Goal: Obtain resource: Obtain resource

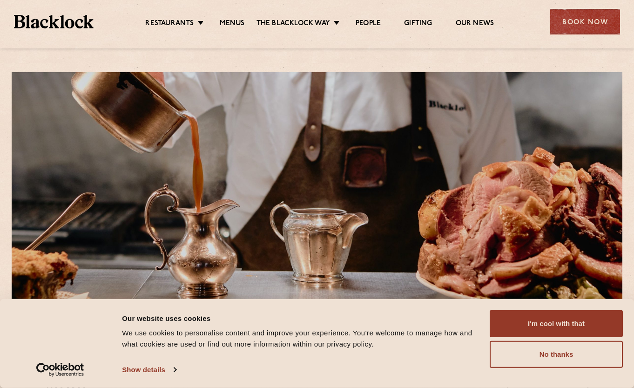
drag, startPoint x: 539, startPoint y: 319, endPoint x: 478, endPoint y: 285, distance: 69.7
click at [537, 319] on button "I'm cool with that" at bounding box center [556, 323] width 133 height 27
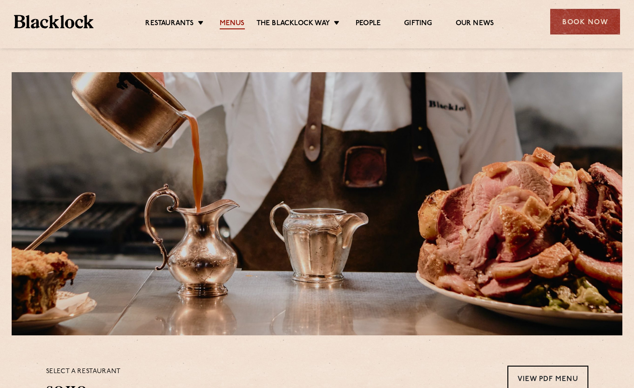
click at [237, 22] on link "Menus" at bounding box center [232, 24] width 25 height 10
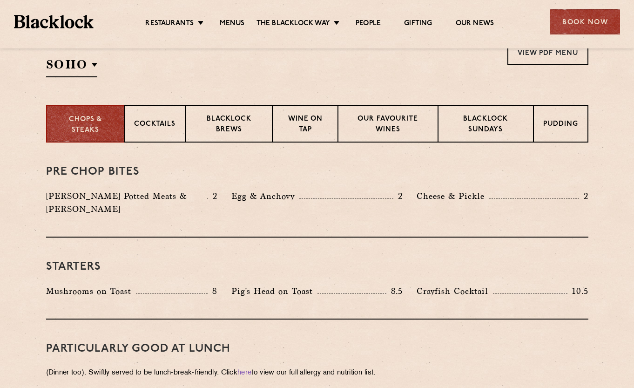
scroll to position [186, 0]
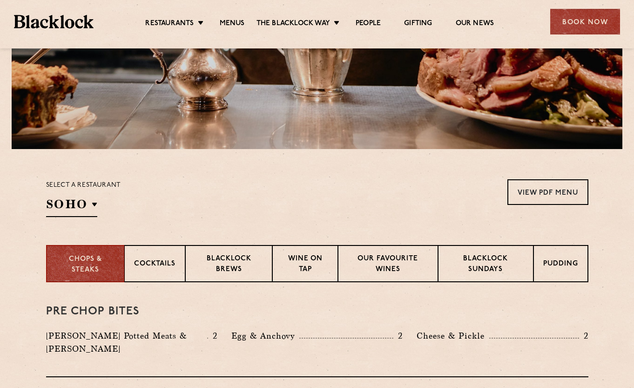
click at [99, 205] on div "Select a restaurant [GEOGRAPHIC_DATA] [GEOGRAPHIC_DATA] [GEOGRAPHIC_DATA] [GEOG…" at bounding box center [83, 198] width 75 height 38
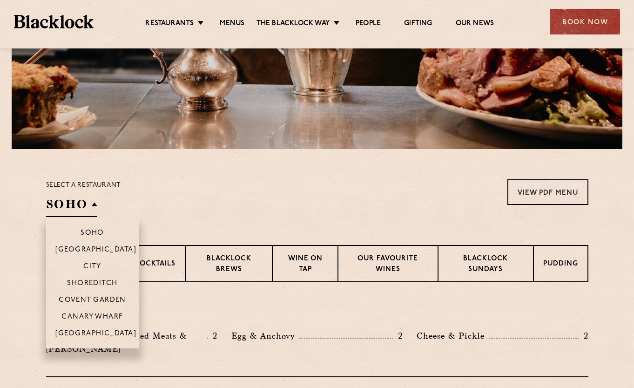
click at [92, 204] on h2 "SOHO" at bounding box center [71, 206] width 51 height 21
click at [95, 281] on p "Shoreditch" at bounding box center [92, 283] width 51 height 9
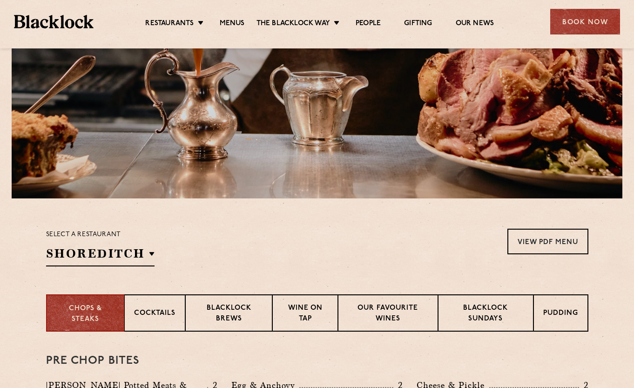
scroll to position [233, 0]
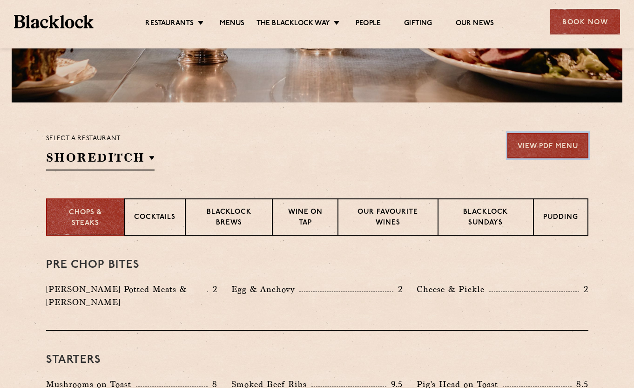
click at [554, 144] on link "View PDF Menu" at bounding box center [548, 146] width 81 height 26
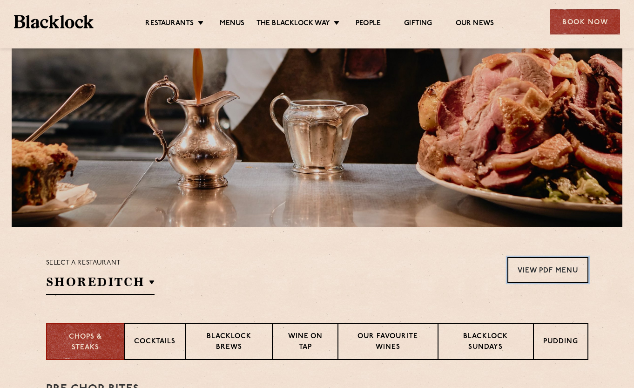
scroll to position [140, 0]
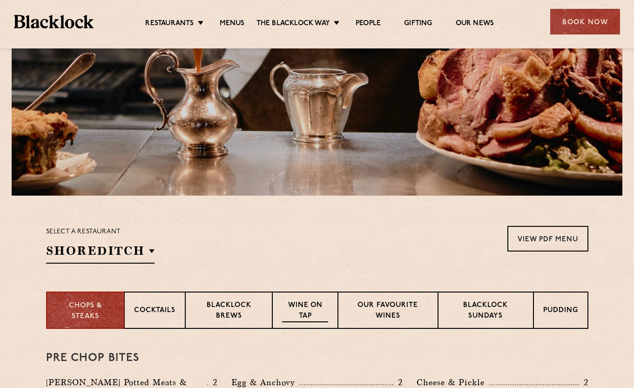
click at [302, 313] on p "Wine on Tap" at bounding box center [305, 311] width 46 height 22
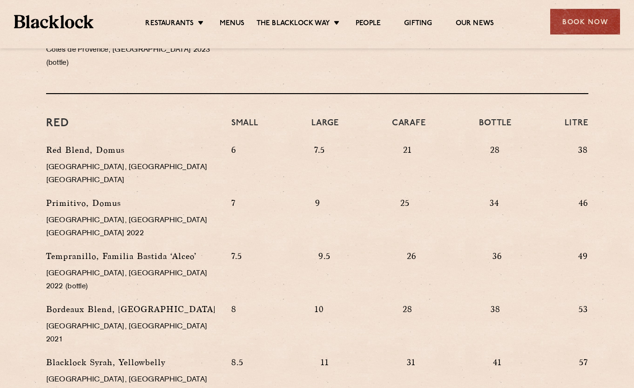
scroll to position [838, 0]
